Goal: Task Accomplishment & Management: Use online tool/utility

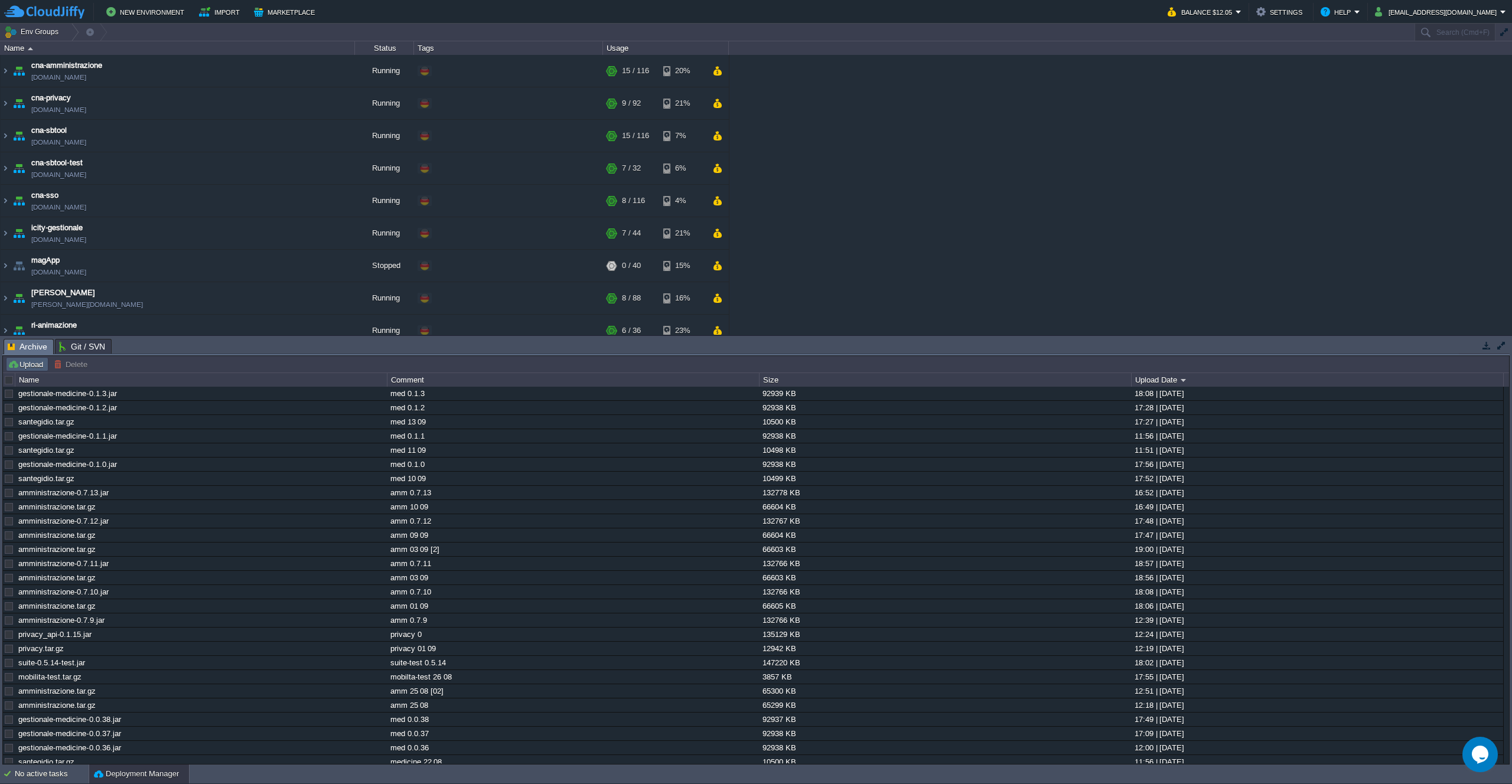
click at [11, 368] on button "Upload" at bounding box center [28, 364] width 39 height 10
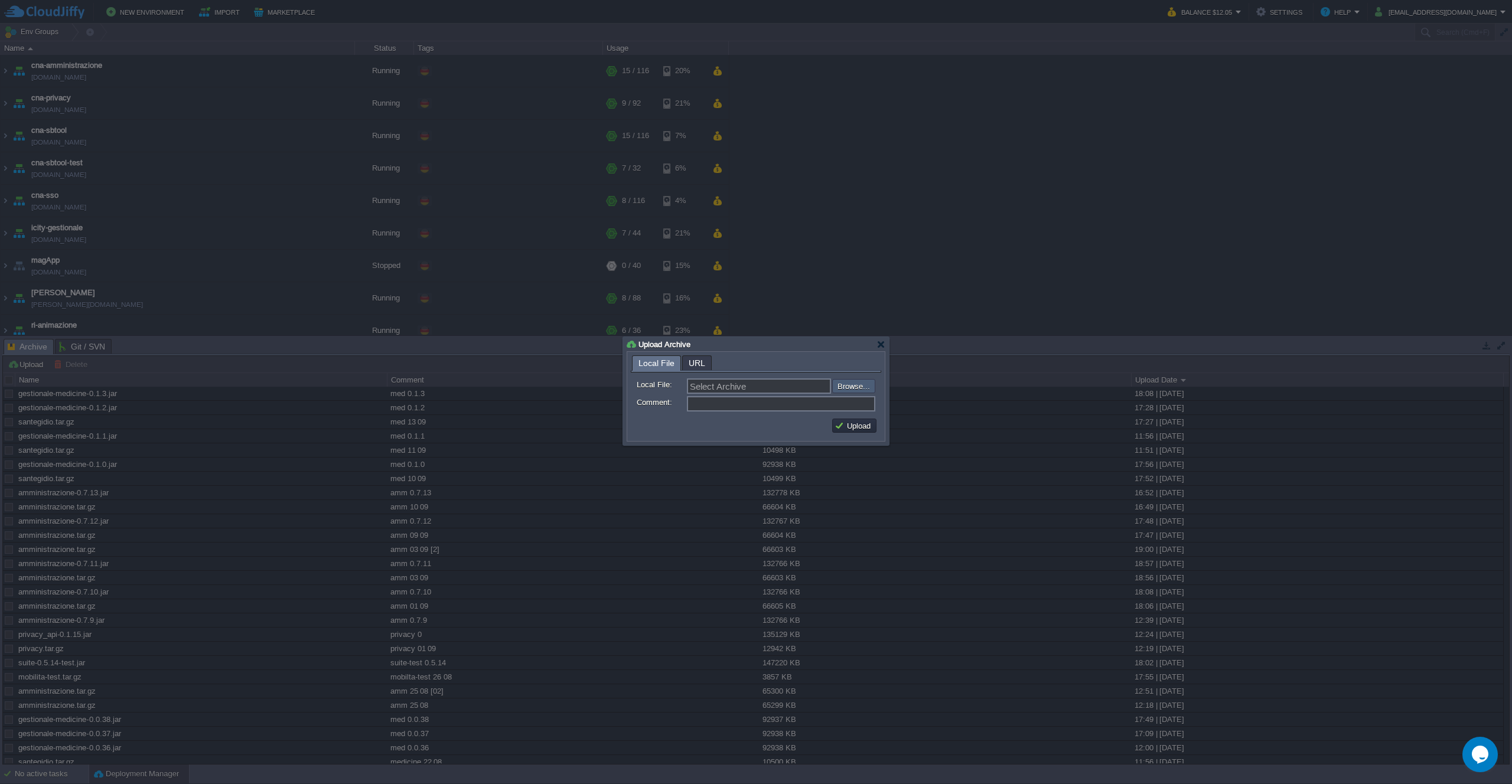
click at [849, 391] on input "file" at bounding box center [801, 386] width 149 height 14
type input "C:\fakepath\amministrazione-0.7.14.jar"
type input "amministrazione-0.7.14.jar"
type input "amm 0.7.14"
click at [848, 423] on button "Upload" at bounding box center [854, 426] width 39 height 10
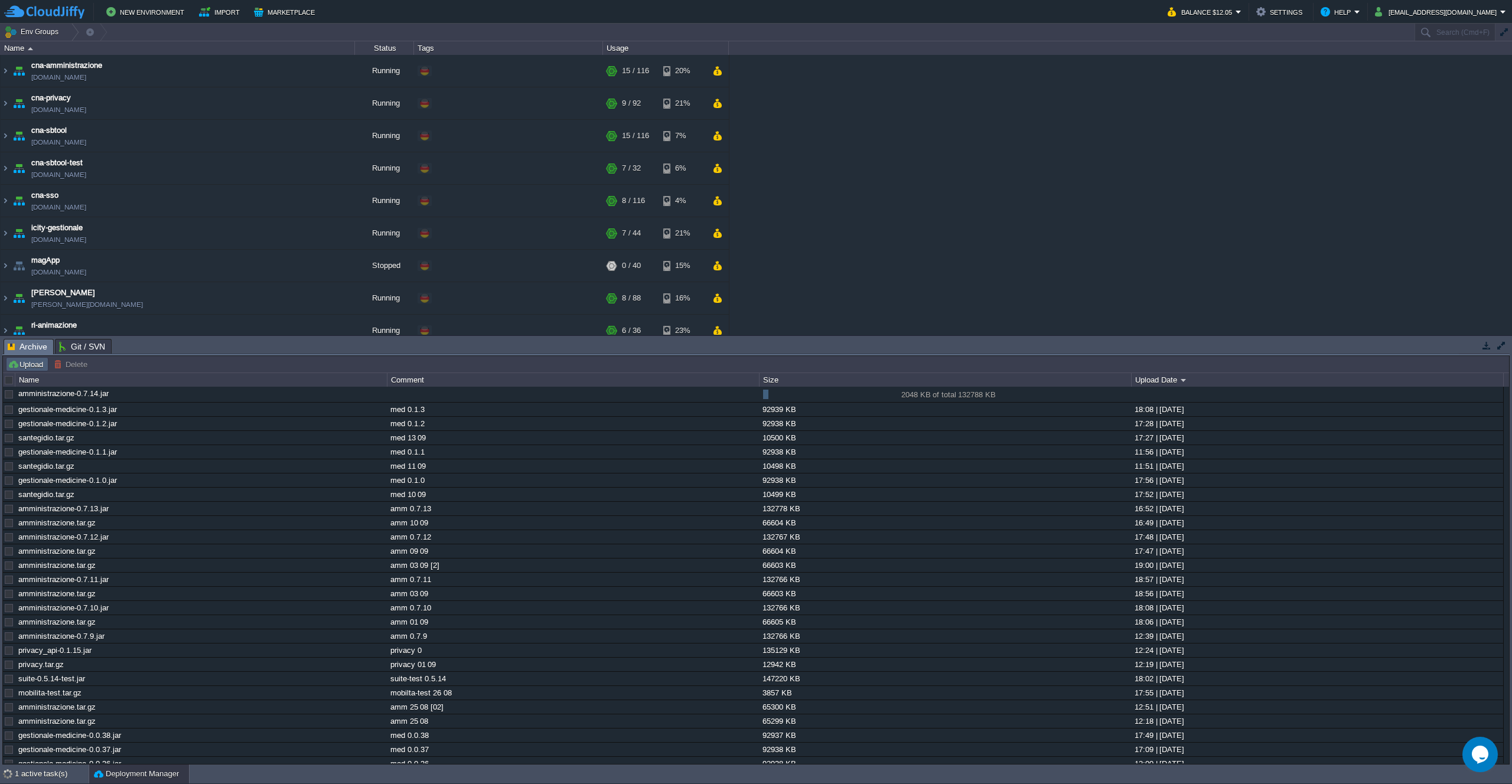
click at [17, 369] on button "Upload" at bounding box center [28, 364] width 39 height 10
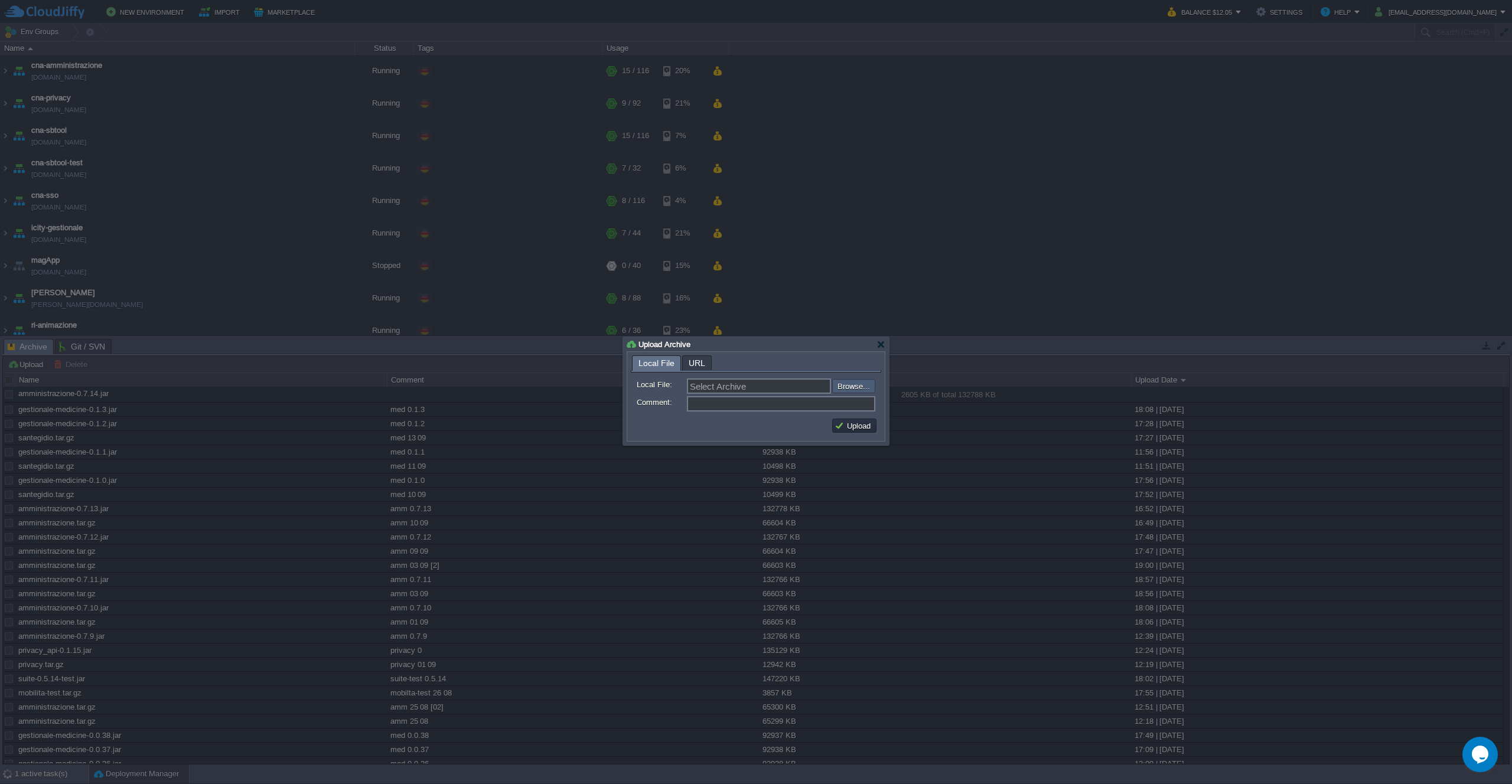
click at [845, 384] on input "file" at bounding box center [801, 386] width 149 height 14
type input "C:\fakepath\amministrazione.tar.gz"
type input "amministrazione.tar.gz"
type input "amm 18 09"
click at [864, 427] on button "Upload" at bounding box center [854, 426] width 39 height 10
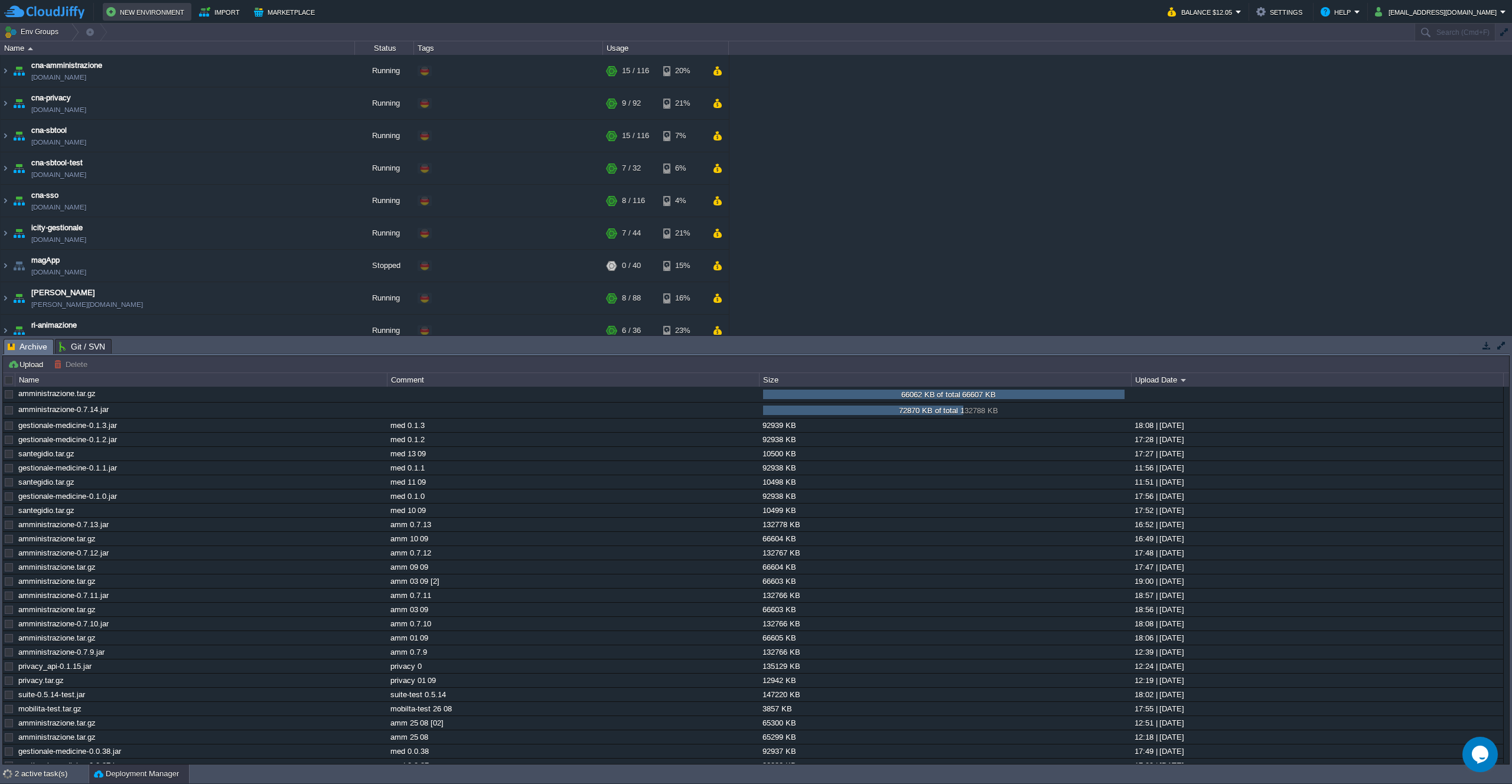
click at [136, 14] on button "New Environment" at bounding box center [147, 12] width 81 height 14
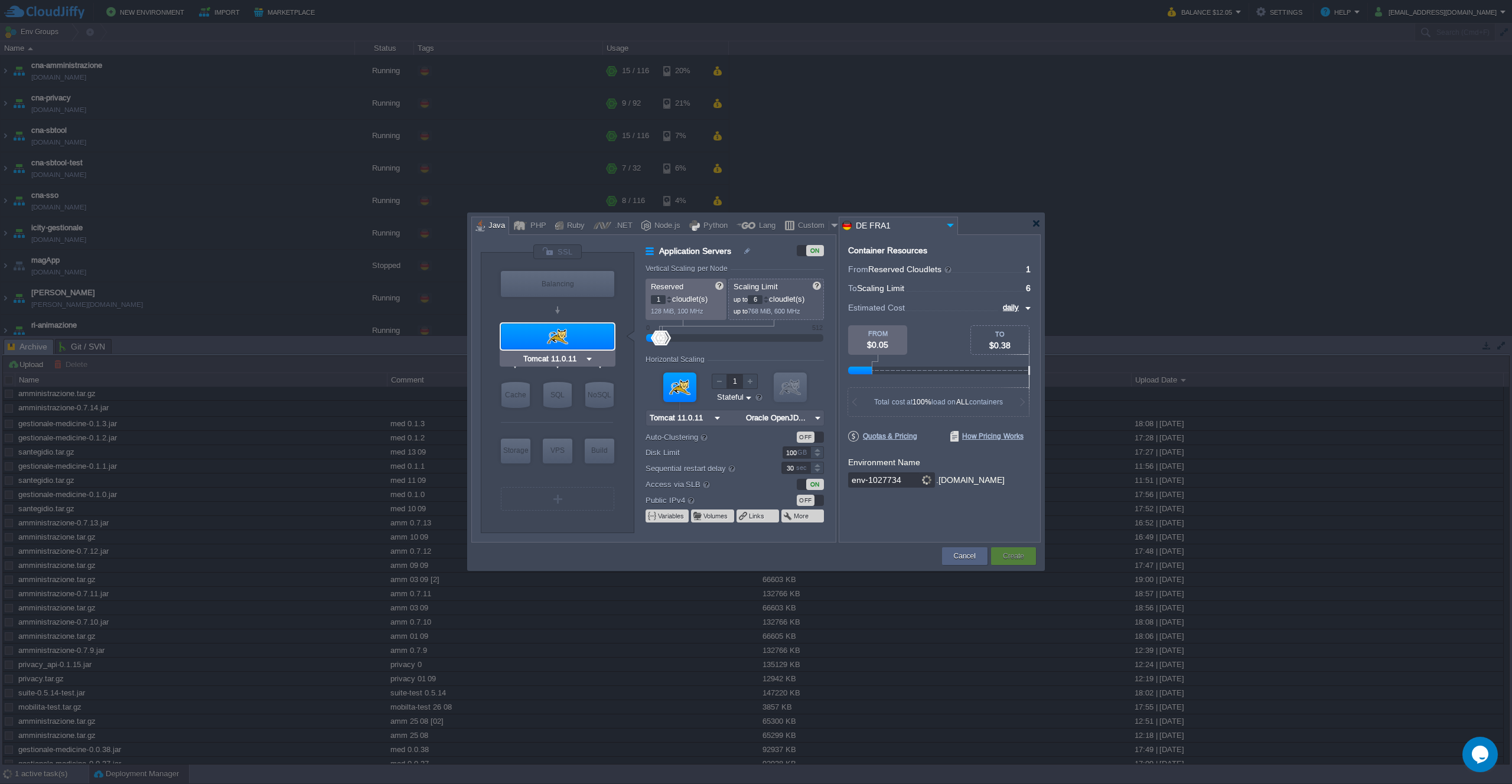
type input "Redis 7.2.4"
click at [605, 419] on img at bounding box center [608, 419] width 9 height 12
click at [829, 224] on div at bounding box center [835, 225] width 12 height 18
type input "Application Servers"
type input "16"
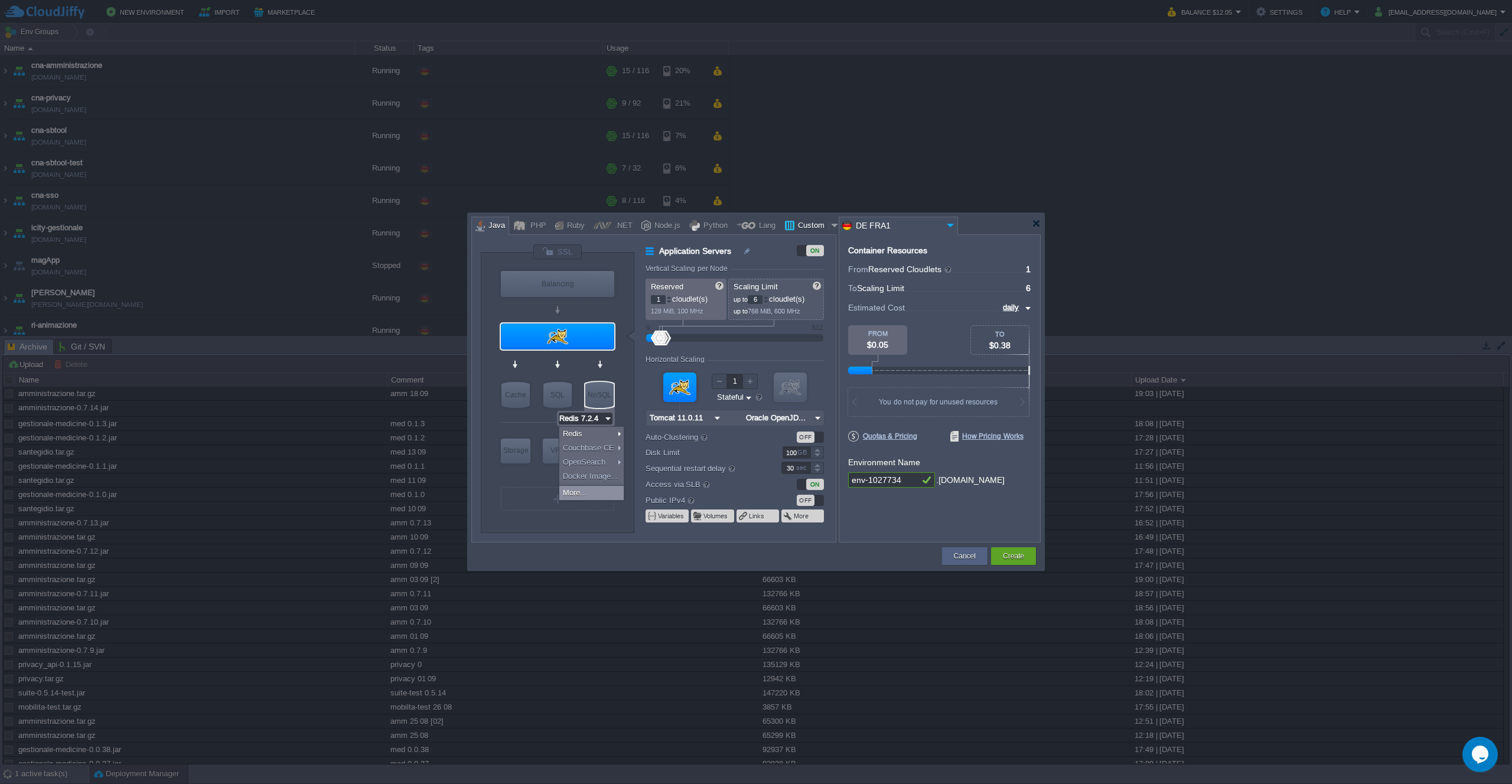
type input "Docker Image"
type input "Stateless"
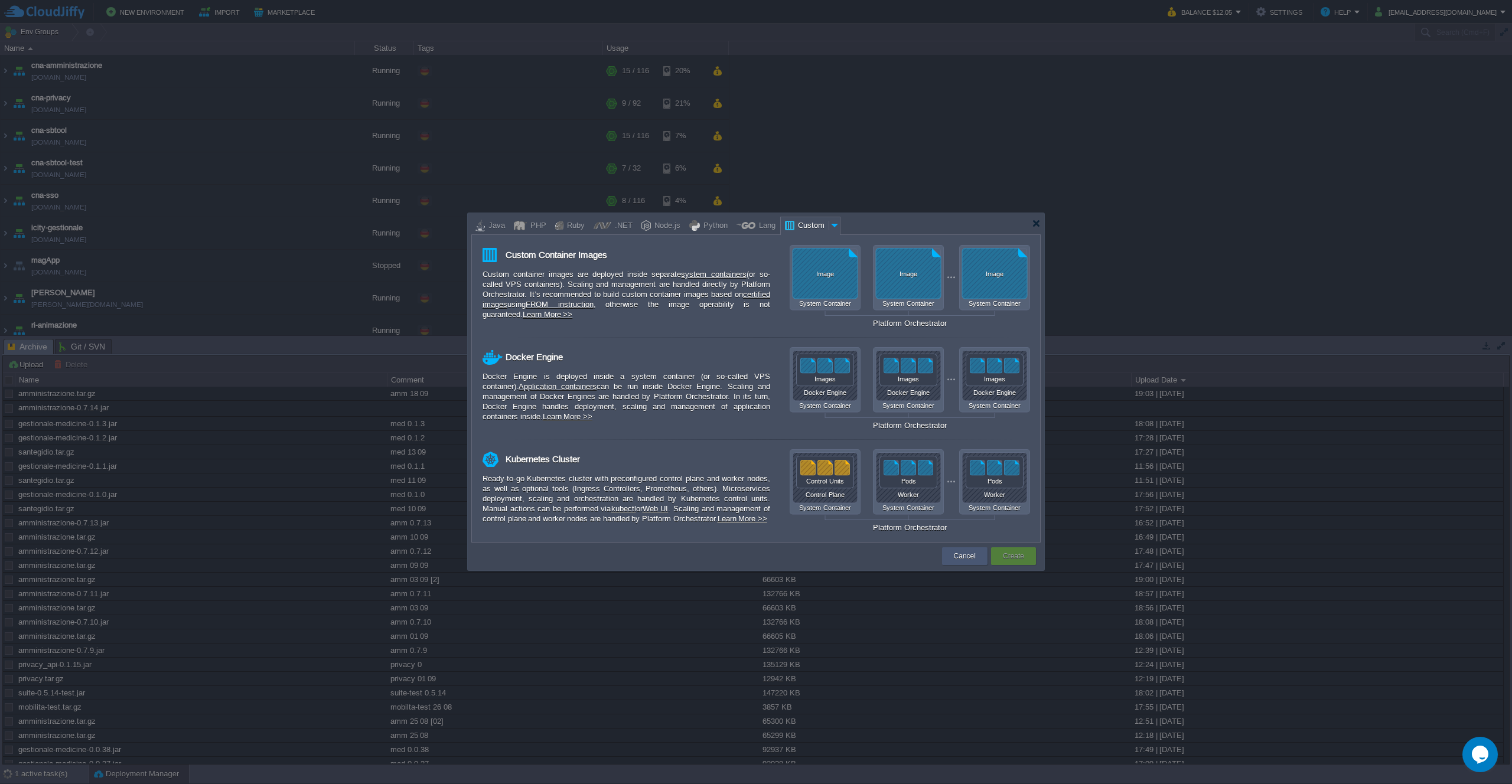
click at [970, 555] on button "Cancel" at bounding box center [964, 556] width 22 height 12
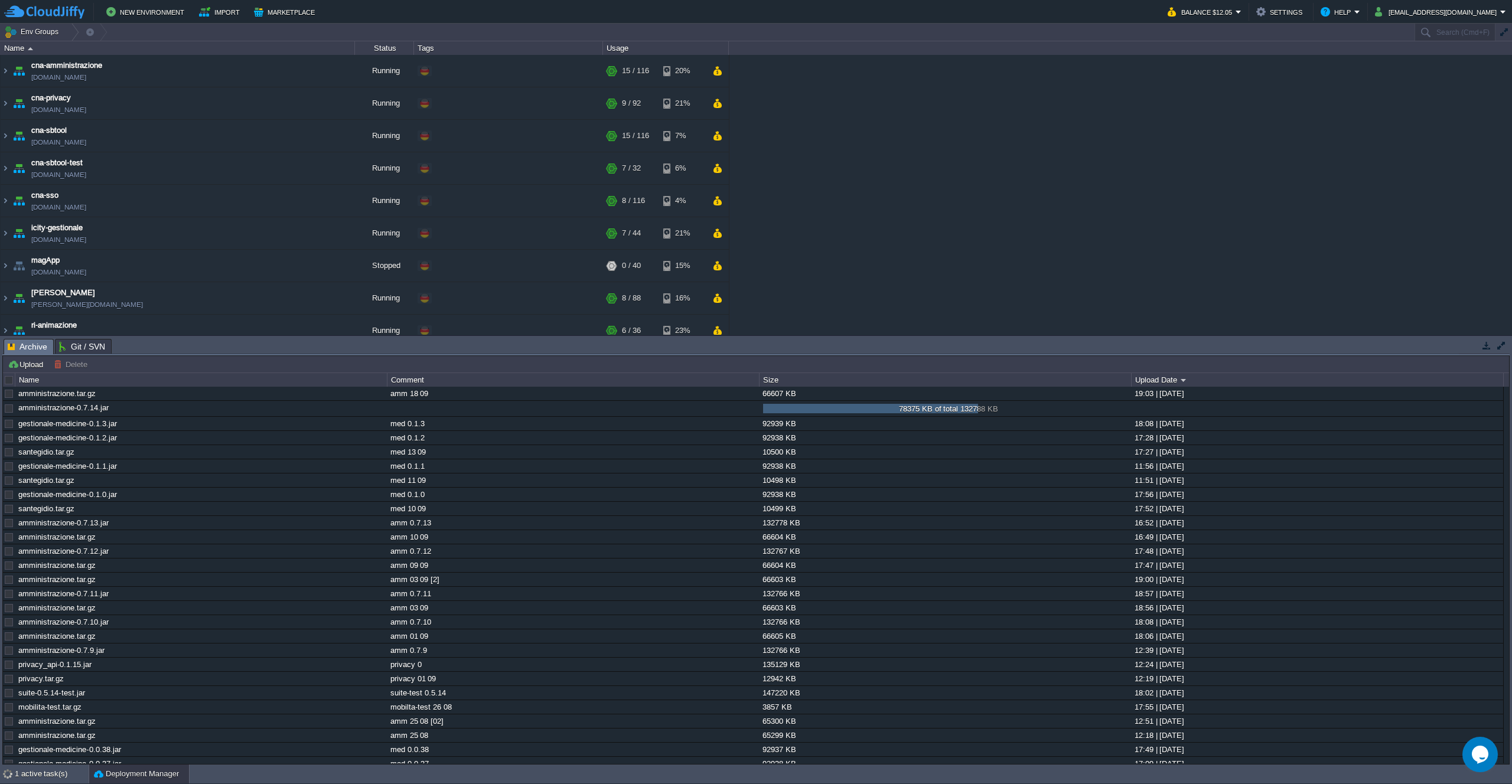
click at [994, 270] on div "cna-amministrazione [DOMAIN_NAME] Running + Add to Env Group RAM 10% CPU 1% 15 …" at bounding box center [756, 195] width 1512 height 280
click at [353, 410] on button "button" at bounding box center [358, 409] width 10 height 10
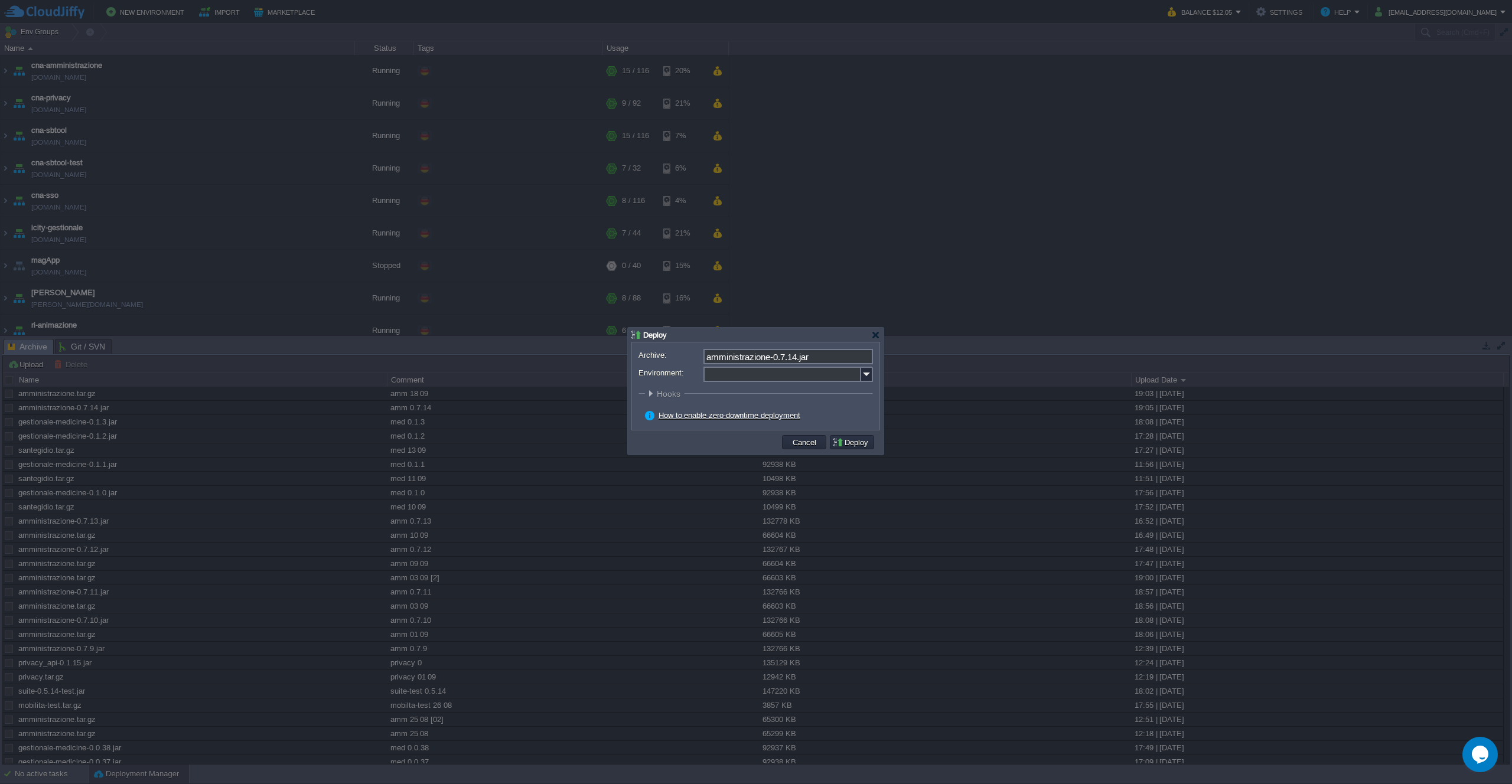
click at [853, 375] on input "Environment:" at bounding box center [782, 374] width 158 height 15
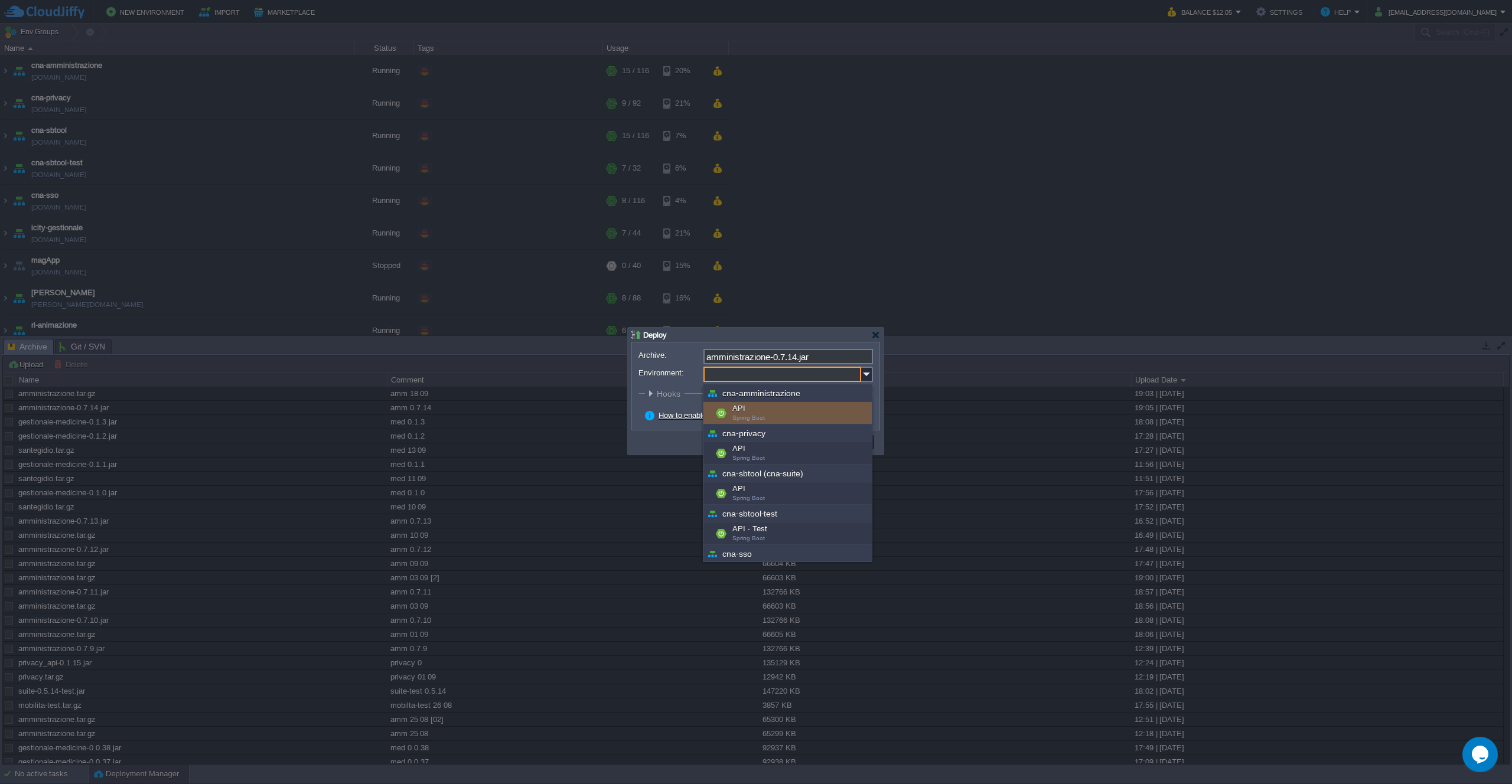
click at [801, 411] on div "API Spring Boot" at bounding box center [787, 413] width 168 height 22
type input "API (cna-amministrazione)"
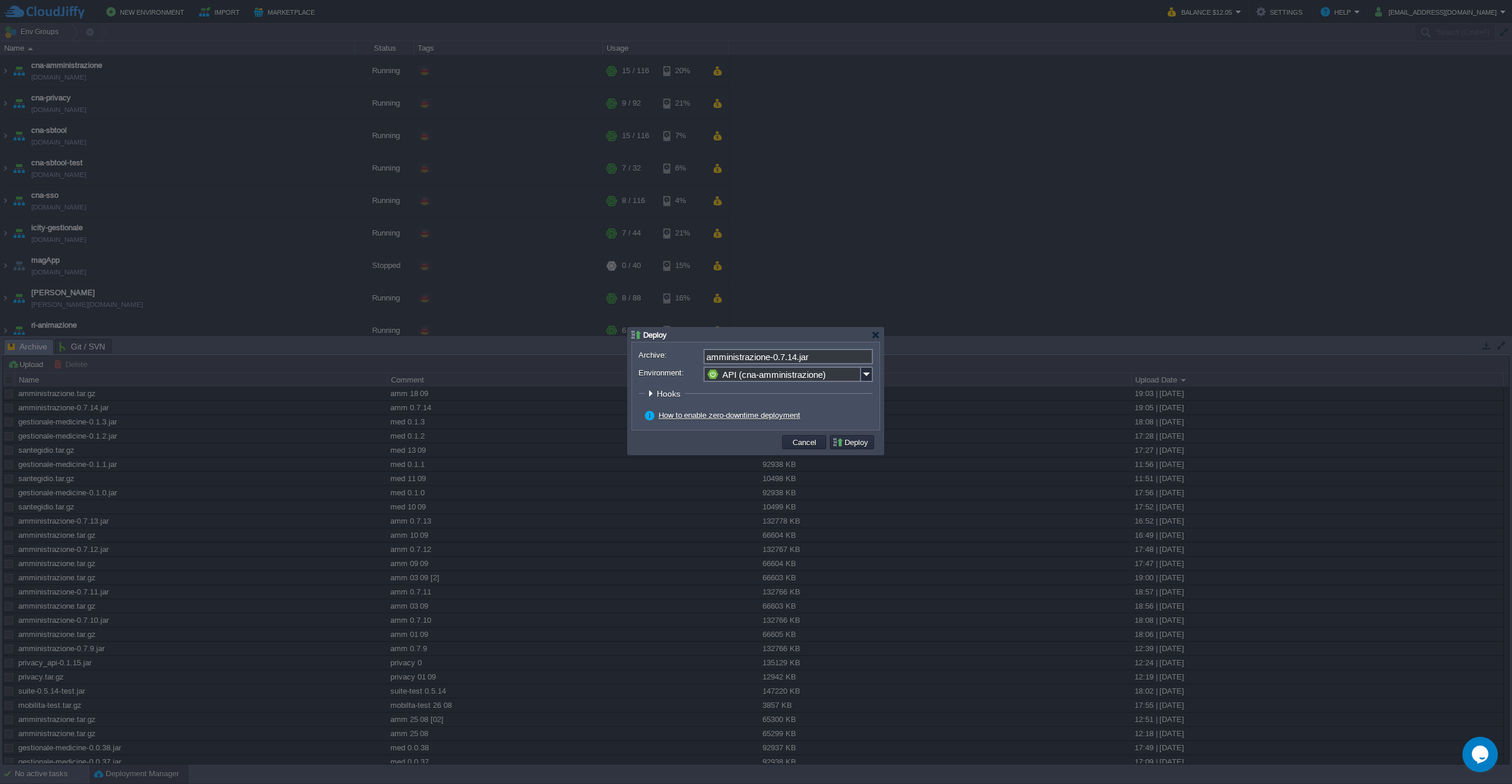
click at [842, 445] on button "Deploy" at bounding box center [852, 442] width 39 height 10
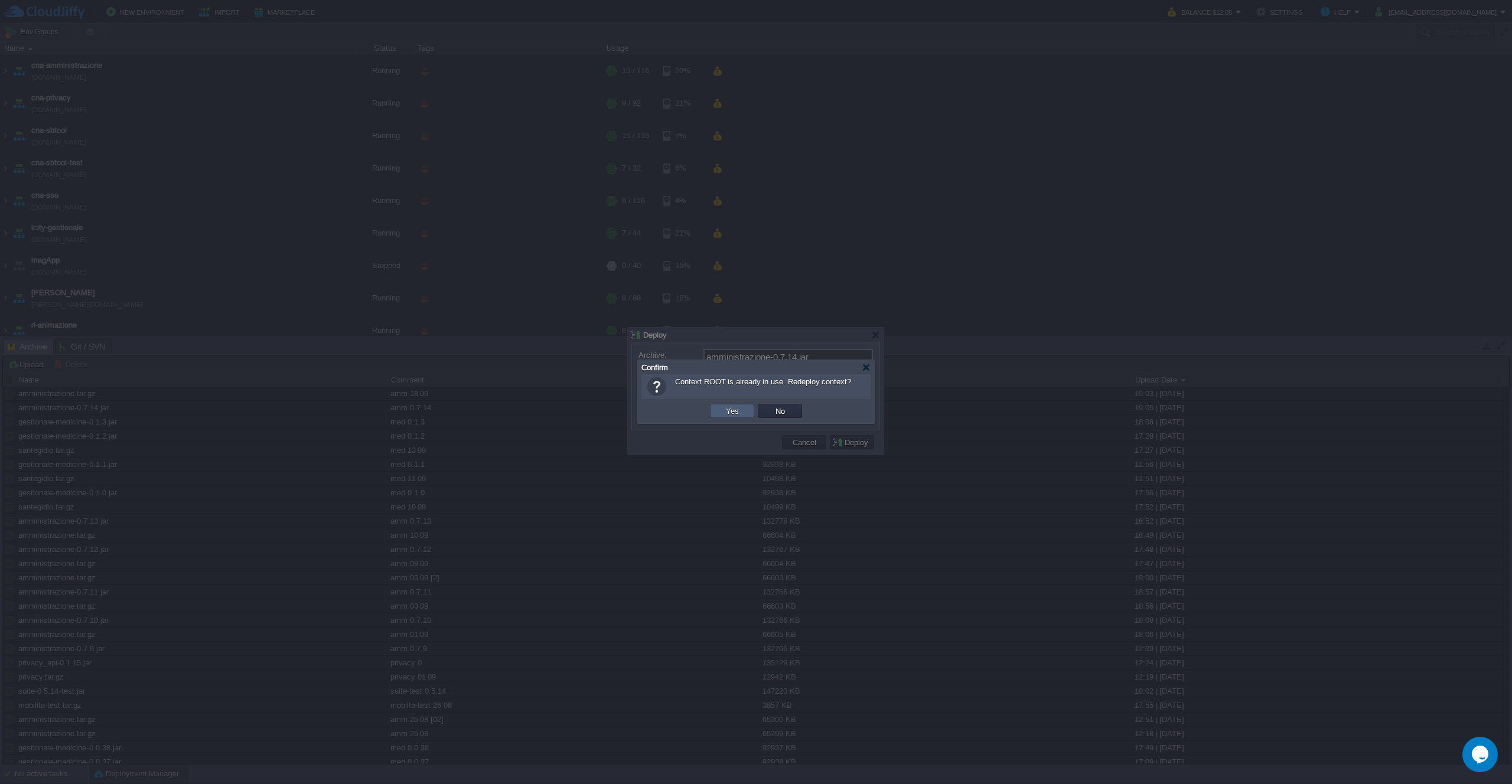
click at [741, 415] on td "Yes" at bounding box center [732, 411] width 45 height 14
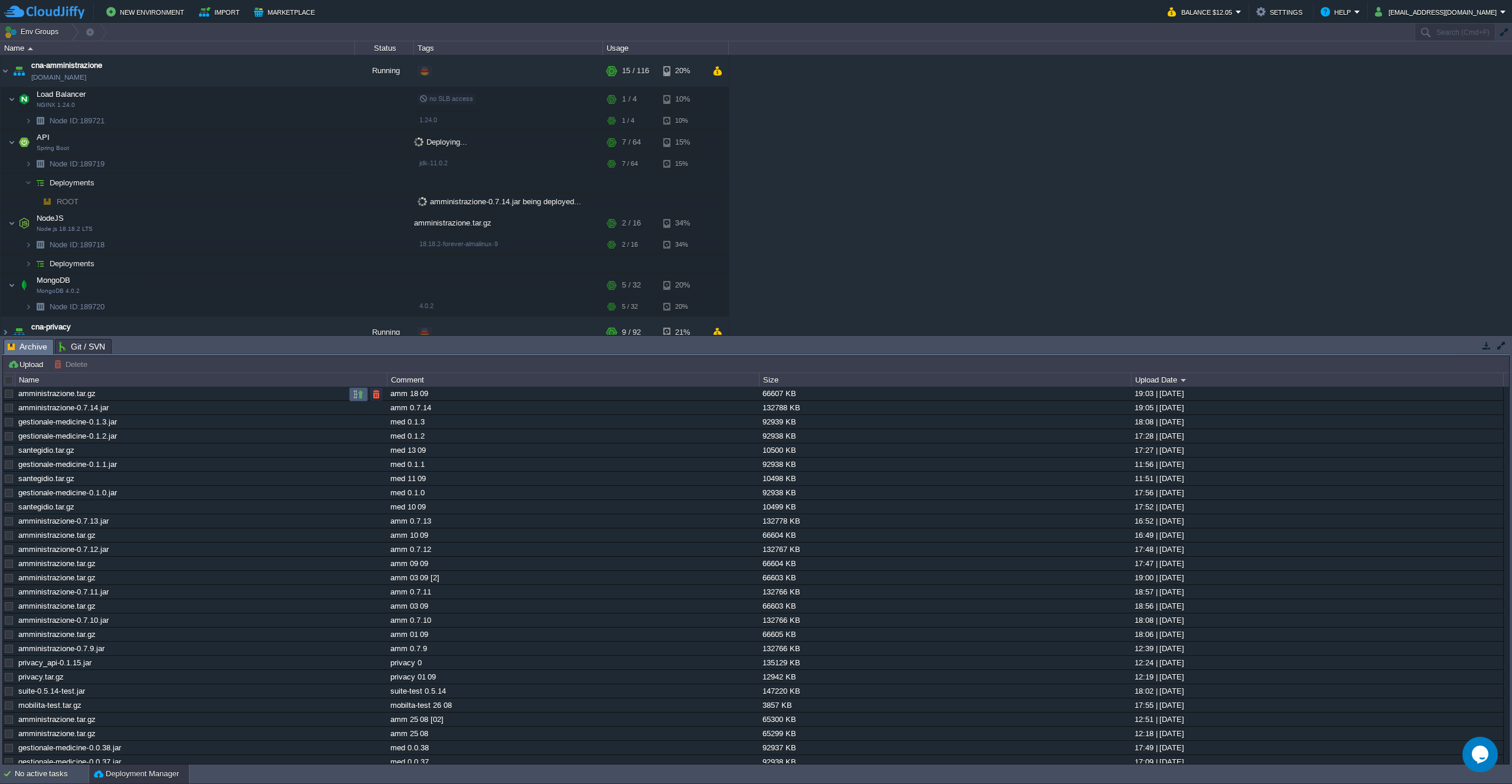
click at [364, 397] on td at bounding box center [358, 394] width 19 height 14
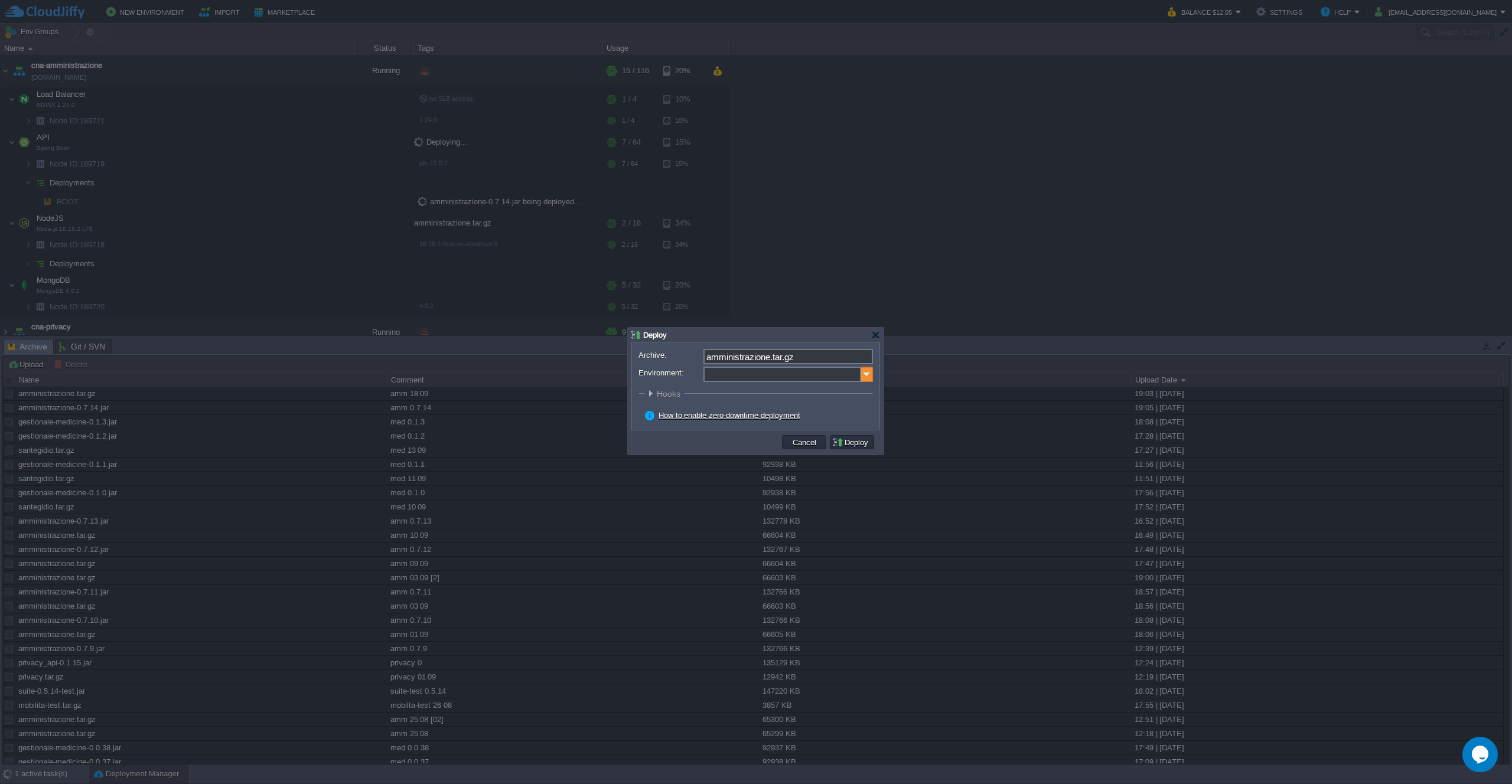
click at [867, 371] on img at bounding box center [867, 374] width 12 height 15
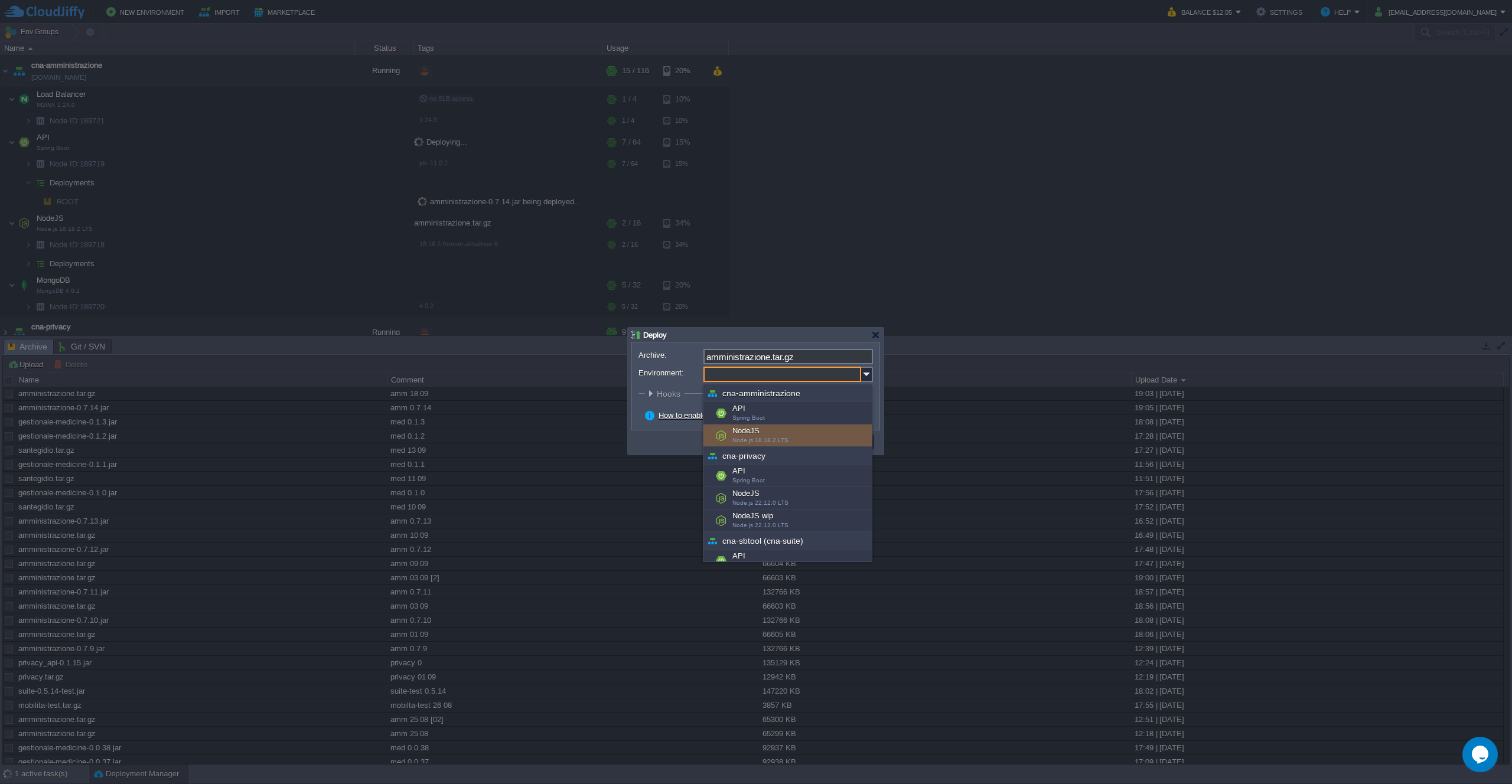
click at [766, 436] on div "NodeJS Node.js 18.18.2 LTS" at bounding box center [787, 436] width 168 height 22
type input "NodeJS (cna-amministrazione)"
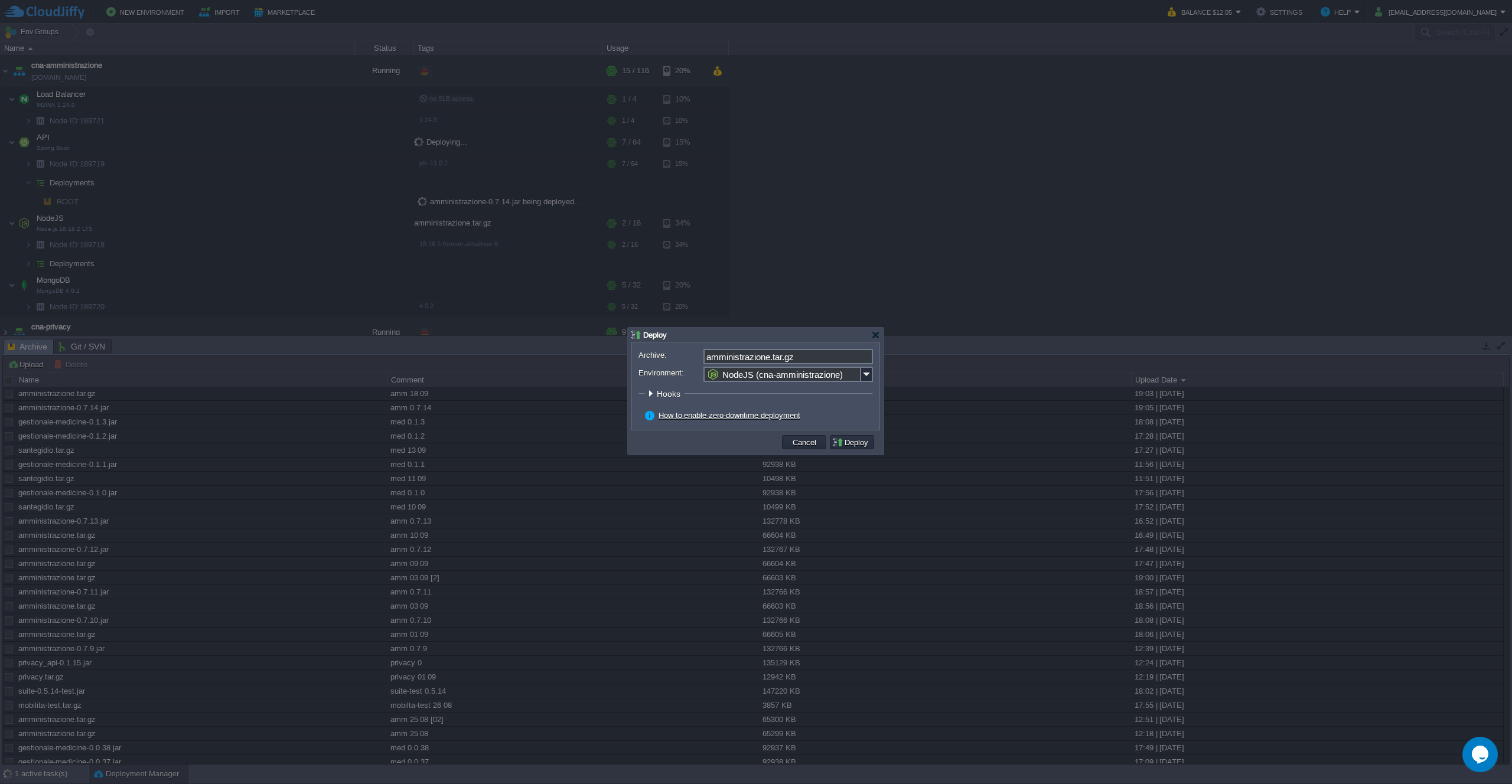
click at [856, 446] on button "Deploy" at bounding box center [852, 442] width 39 height 10
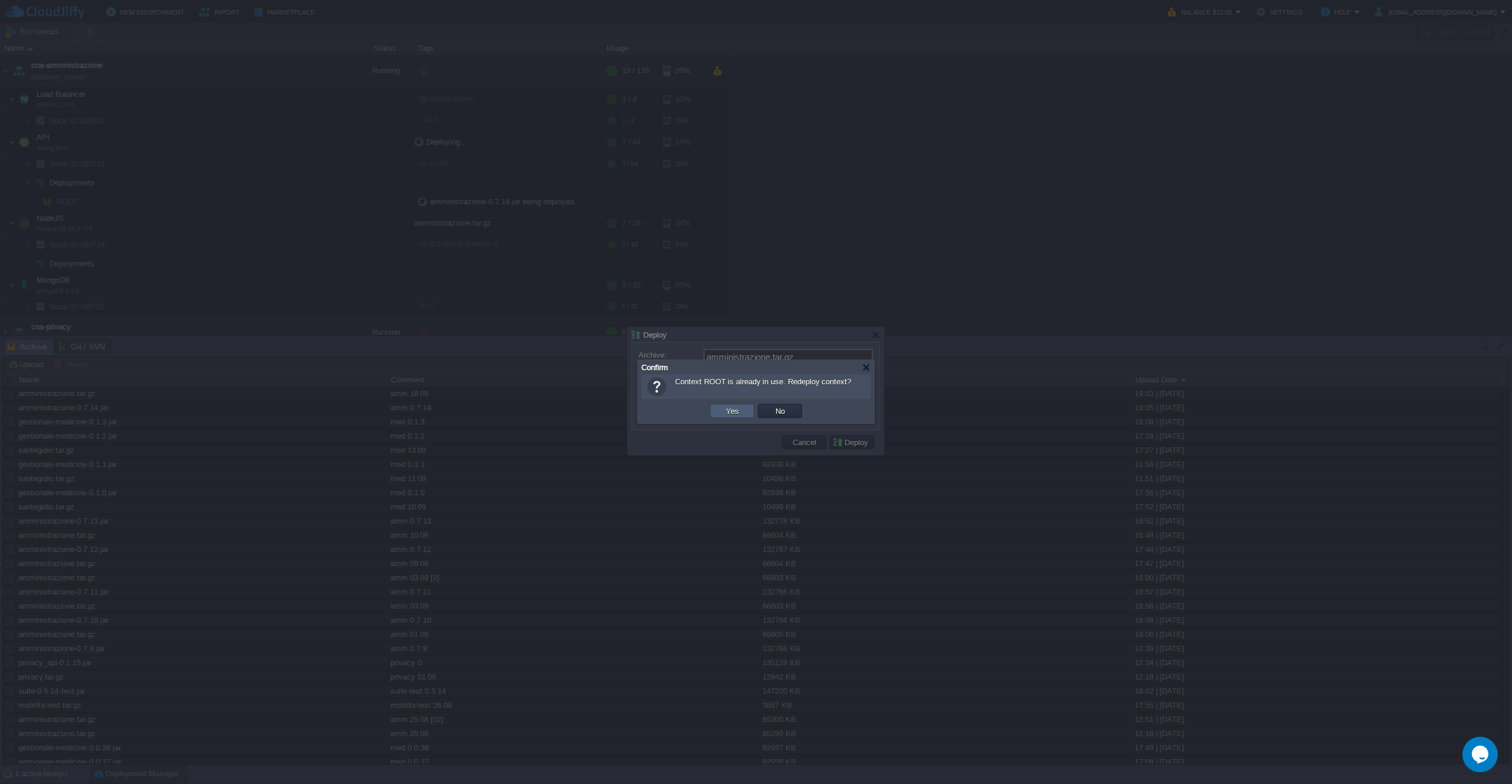
click at [731, 411] on button "Yes" at bounding box center [732, 411] width 20 height 10
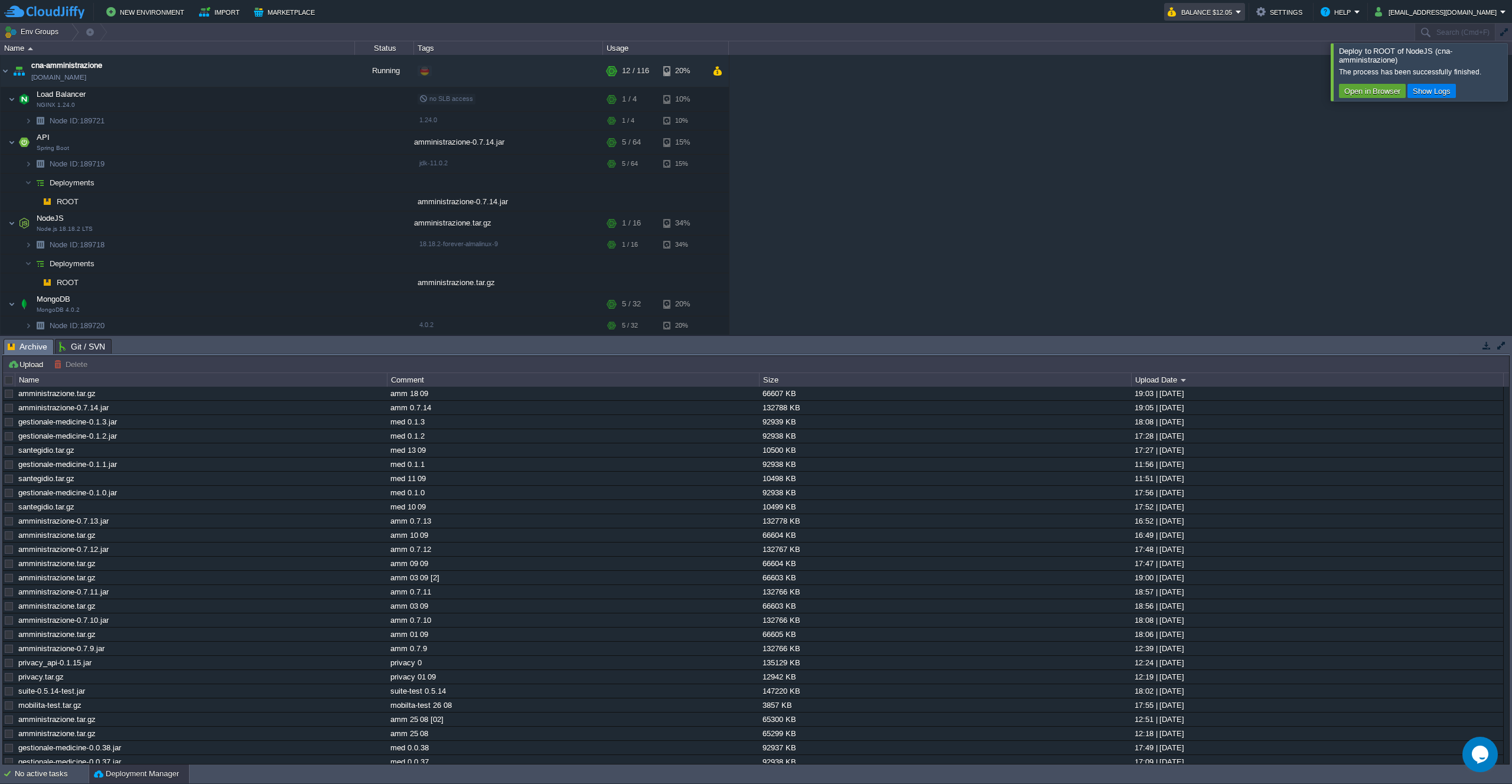
click at [1236, 9] on button "Balance $12.05" at bounding box center [1201, 12] width 68 height 14
click at [1241, 83] on span "Refill Balance" at bounding box center [1244, 85] width 47 height 9
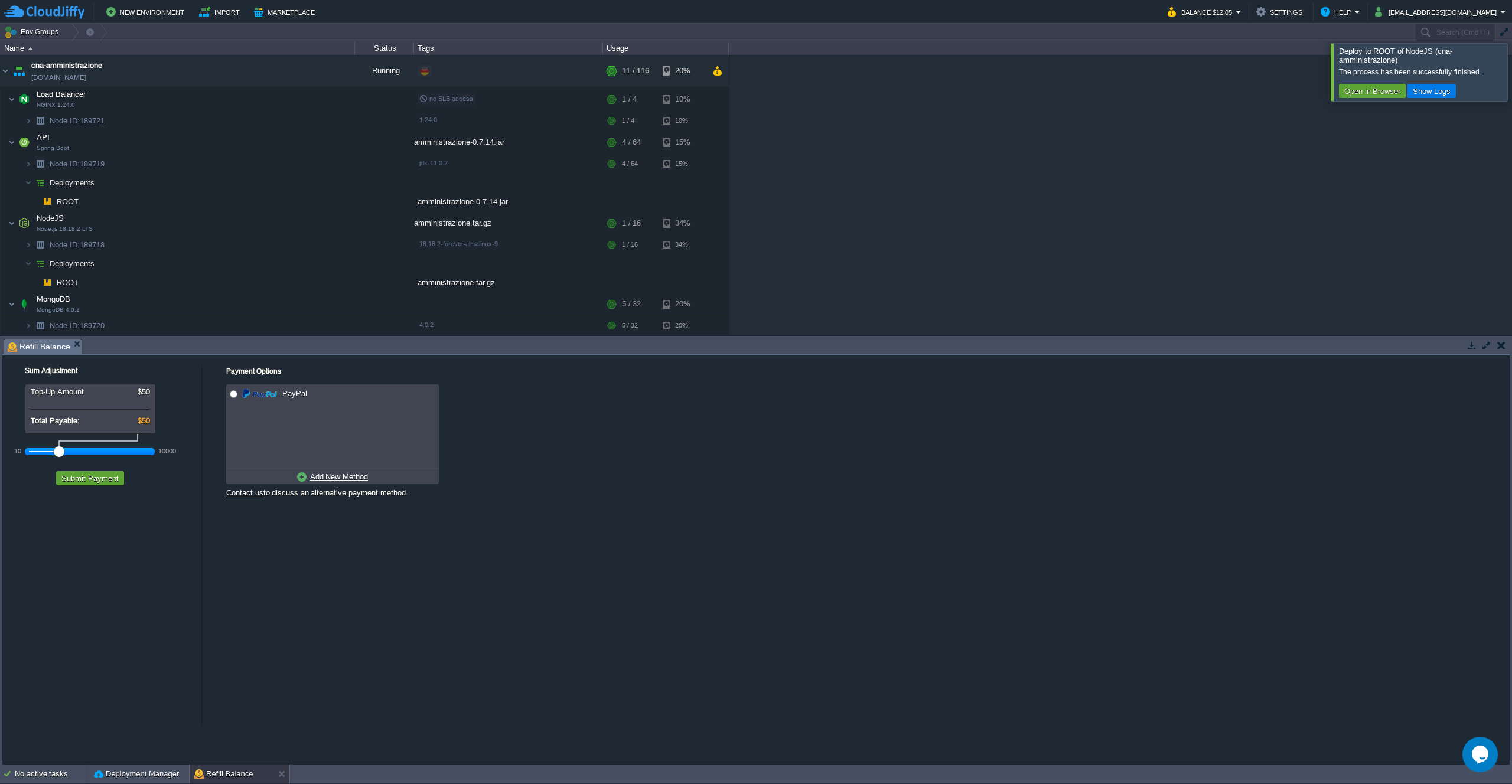
click at [73, 451] on div at bounding box center [90, 452] width 123 height 10
radio input "true"
click at [231, 396] on input "radio" at bounding box center [234, 394] width 8 height 8
click at [94, 477] on button "Submit Payment" at bounding box center [90, 478] width 64 height 10
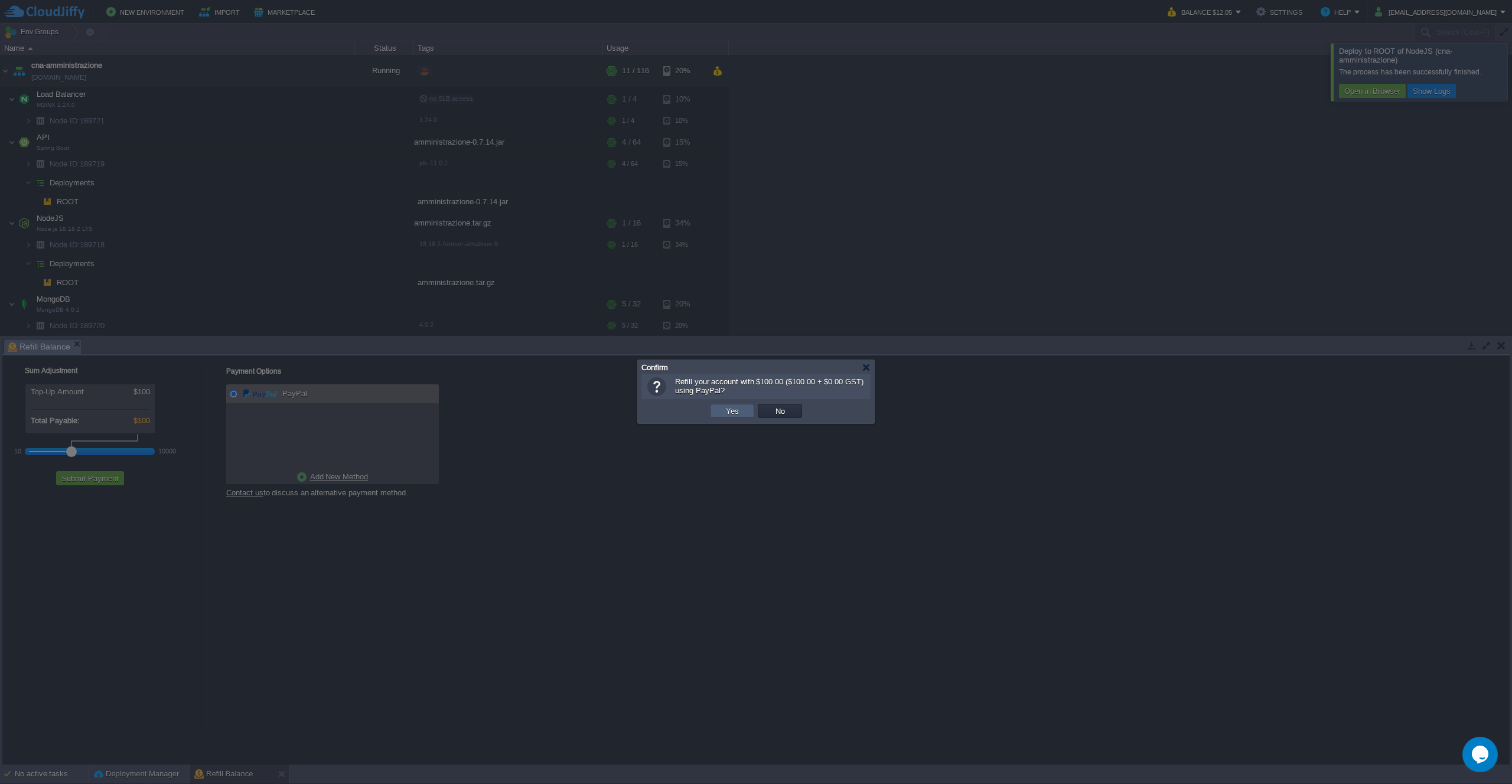
click at [734, 410] on button "Yes" at bounding box center [732, 411] width 20 height 10
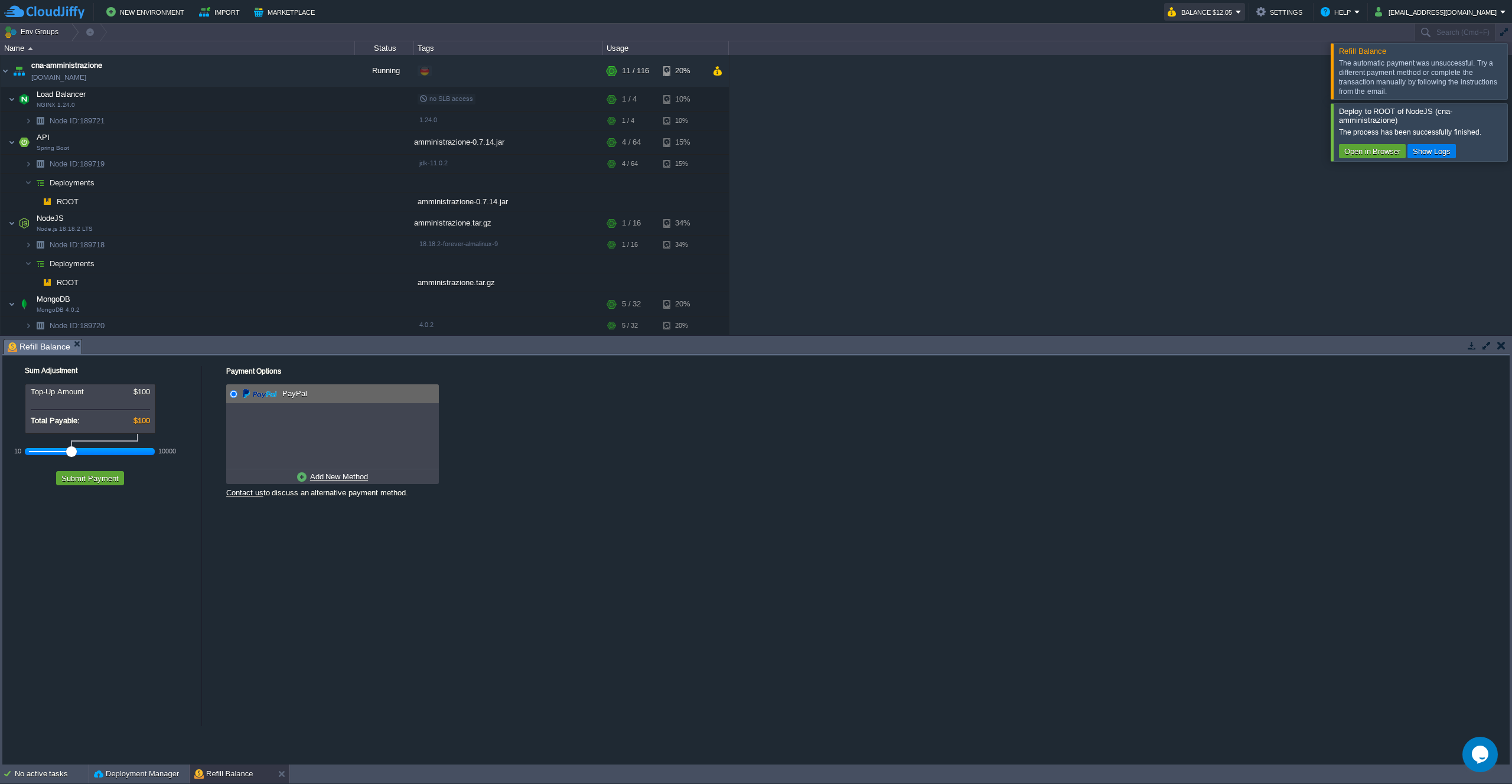
click at [1236, 14] on button "Balance $12.05" at bounding box center [1201, 12] width 68 height 14
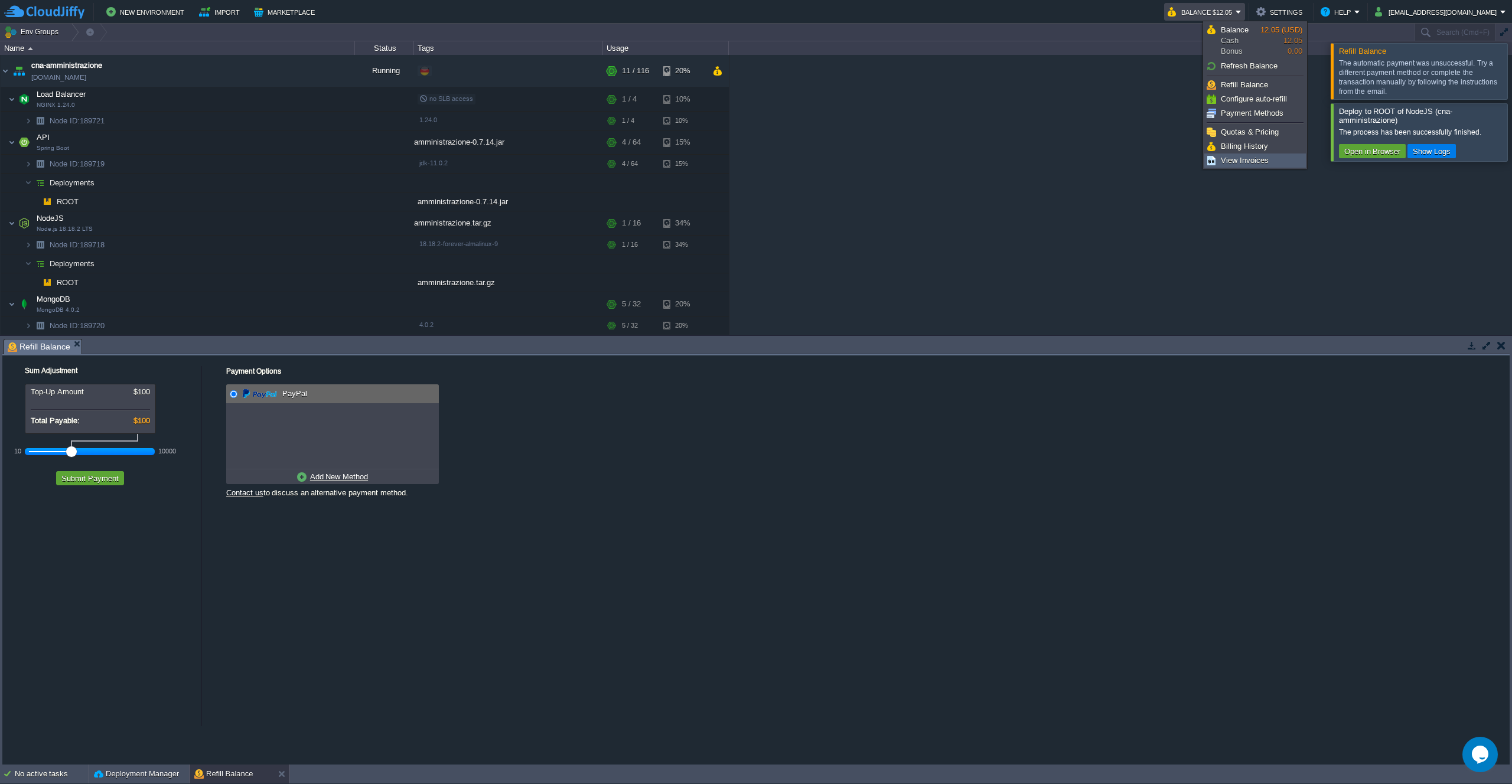
click at [1247, 157] on span "View Invoices" at bounding box center [1244, 160] width 48 height 9
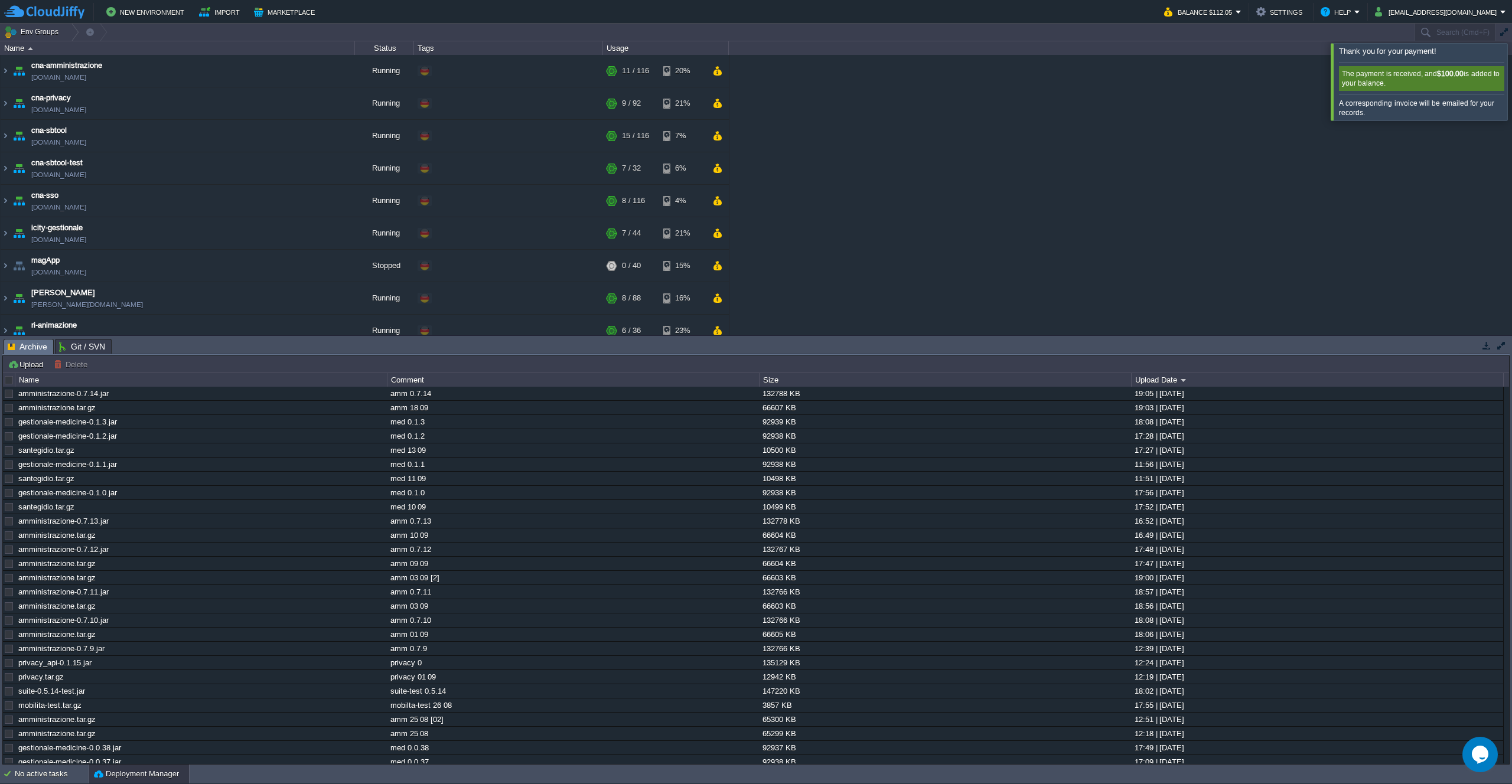
click at [1511, 79] on div at bounding box center [1526, 81] width 0 height 77
click at [883, 147] on div "cna-amministrazione cna-amministrazione.de-fra1.cloudjiffy.net Running + Add to…" at bounding box center [756, 195] width 1512 height 280
